Goal: Navigation & Orientation: Go to known website

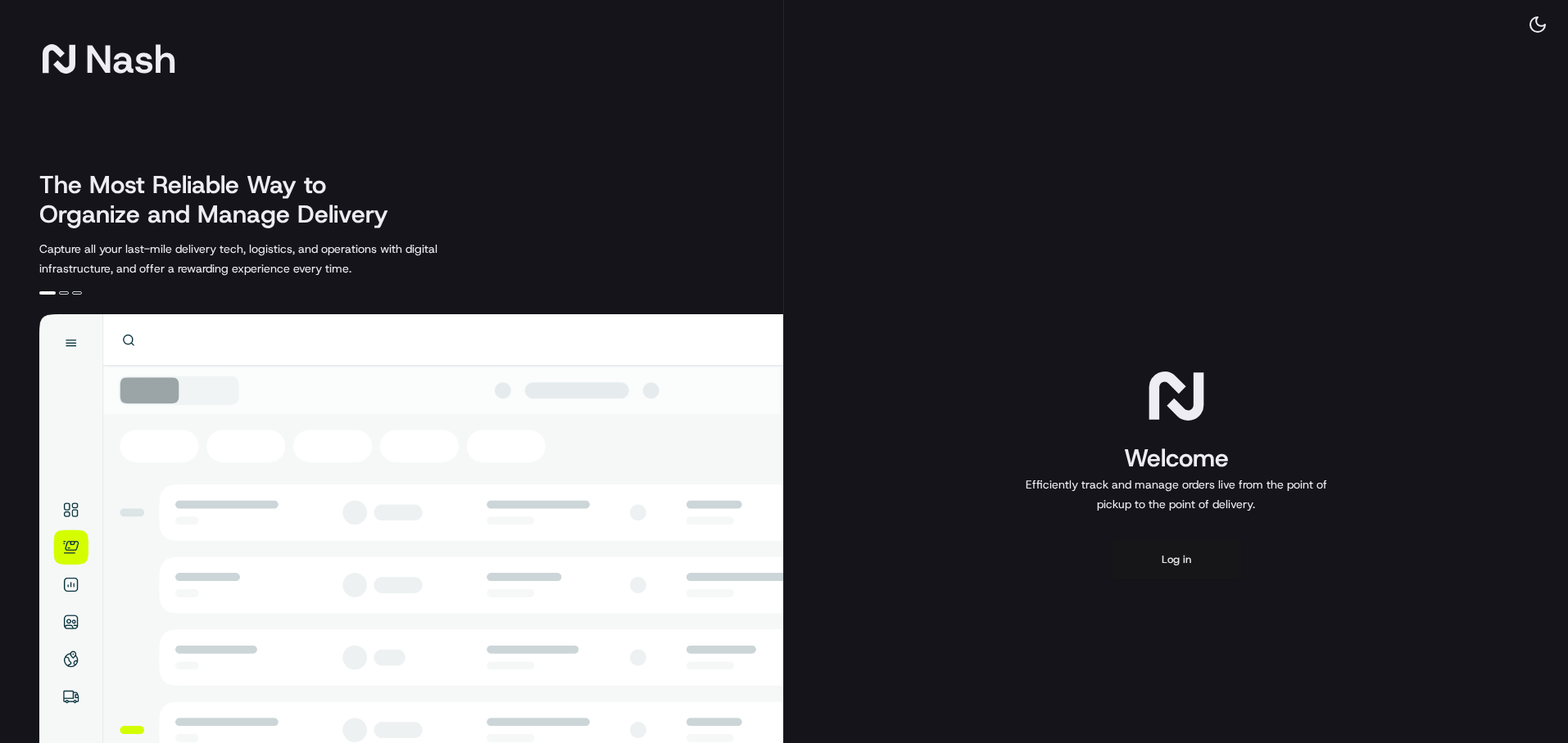
click at [1150, 559] on button "Log in" at bounding box center [1176, 559] width 131 height 39
